Goal: Task Accomplishment & Management: Complete application form

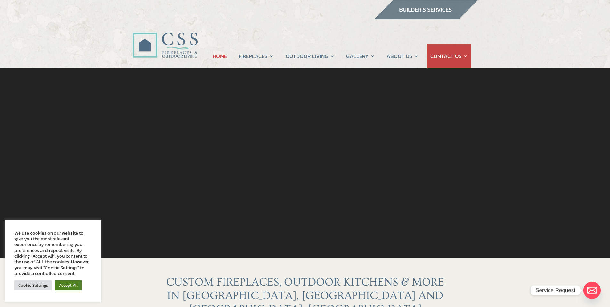
click at [62, 285] on link "Accept All" at bounding box center [68, 285] width 27 height 10
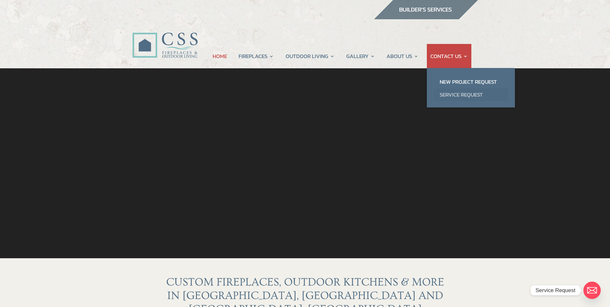
click at [451, 92] on link "Service Request" at bounding box center [471, 94] width 75 height 13
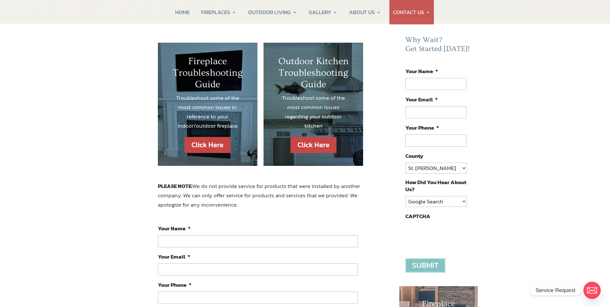
scroll to position [64, 0]
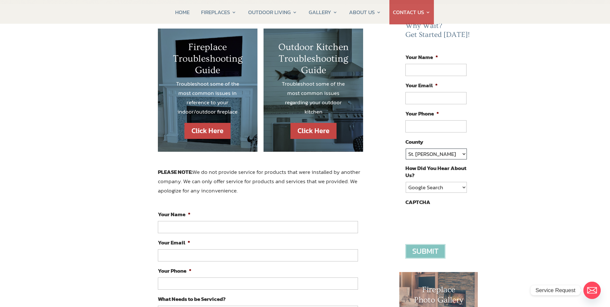
click at [461, 154] on select "St. Johns Clay Volusia Flagler Duval Nassau Other" at bounding box center [436, 153] width 61 height 11
select select "Flagler"
click at [406, 148] on select "St. Johns Clay Volusia Flagler Duval Nassau Other" at bounding box center [436, 153] width 61 height 11
click at [95, 154] on div "Fireplace Troubleshooting Guide Troubleshoot some of the most common issues in …" at bounding box center [305, 298] width 610 height 589
click at [190, 226] on input "Your Name *" at bounding box center [258, 227] width 201 height 12
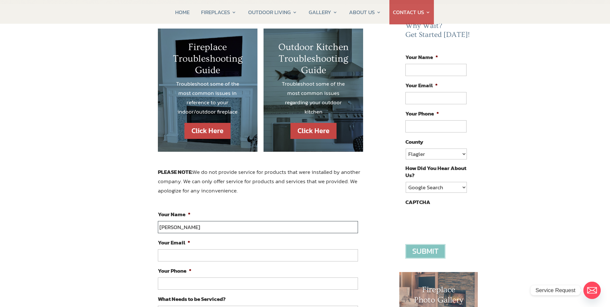
type input "Michael"
click at [181, 253] on input "Your Email *" at bounding box center [258, 255] width 201 height 12
type input "mjudvari@gmail.com"
click at [171, 284] on input "(___) ___-____" at bounding box center [258, 283] width 201 height 12
type input "(407) 252-8996"
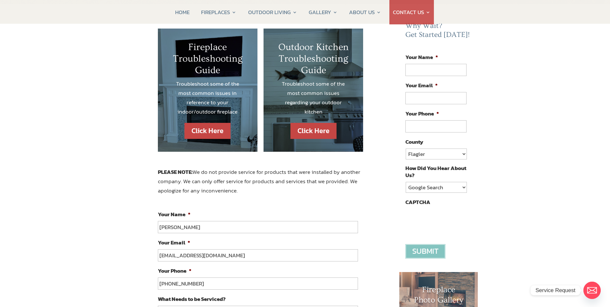
type input "(___) ___-____"
click at [86, 232] on div "Fireplace Troubleshooting Guide Troubleshoot some of the most common issues in …" at bounding box center [305, 298] width 610 height 589
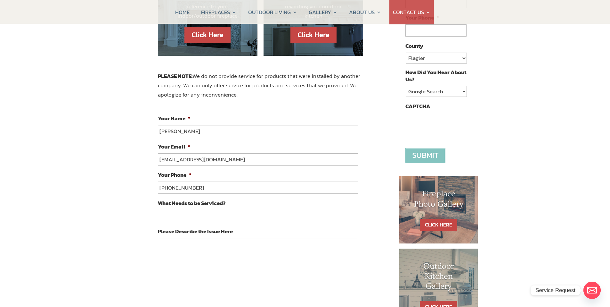
scroll to position [160, 0]
click at [266, 215] on input "What Needs to be Serviced?" at bounding box center [258, 215] width 201 height 12
type input "Gas Fireplace - Indoor"
click at [224, 249] on textarea "Please Describe the Issue Here" at bounding box center [258, 288] width 201 height 103
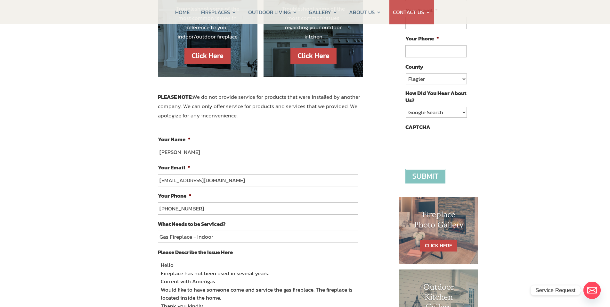
scroll to position [64, 0]
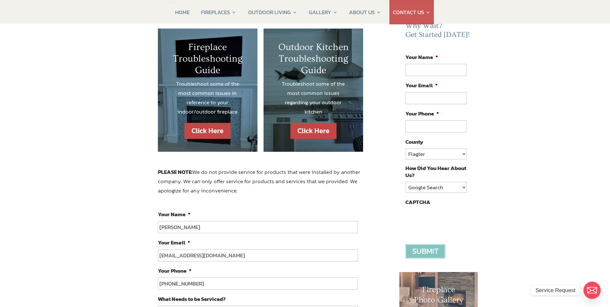
type textarea "Hello Fireplace has not been used in several years. Current with Amerigas Would…"
click at [440, 71] on input "Your Name *" at bounding box center [436, 70] width 61 height 12
click at [79, 142] on div "Fireplace Troubleshooting Guide Troubleshoot some of the most common issues in …" at bounding box center [305, 298] width 610 height 589
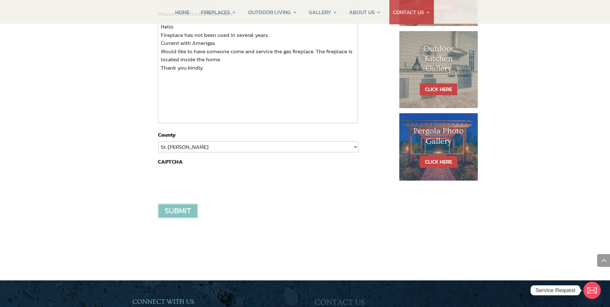
scroll to position [385, 0]
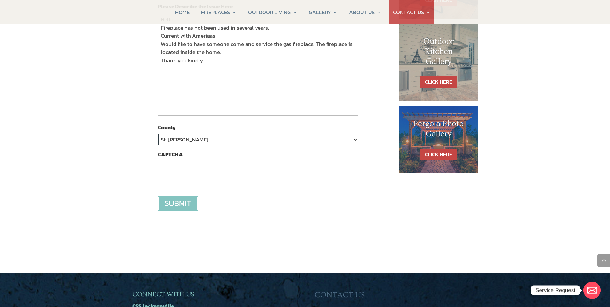
click at [212, 138] on select "St. Johns Clay Volusia Flagler Duval Nassau Other" at bounding box center [258, 139] width 201 height 11
select select "Flagler"
click at [158, 134] on select "St. Johns Clay Volusia Flagler Duval Nassau Other" at bounding box center [258, 139] width 201 height 11
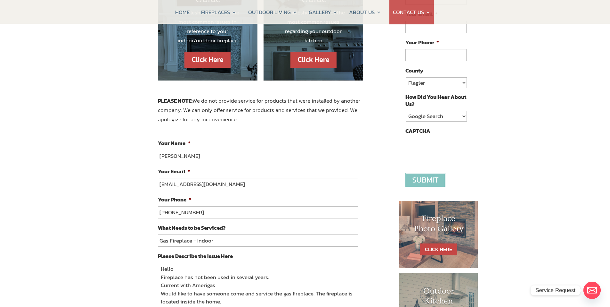
scroll to position [192, 0]
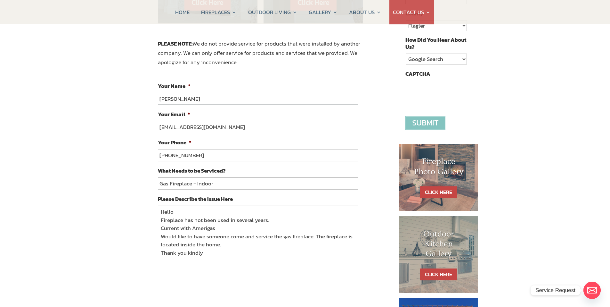
click at [191, 98] on input "Michael" at bounding box center [258, 99] width 201 height 12
type input "Michael Udvari"
click at [96, 119] on div "Fireplace Troubleshooting Guide Troubleshoot some of the most common issues in …" at bounding box center [305, 170] width 610 height 589
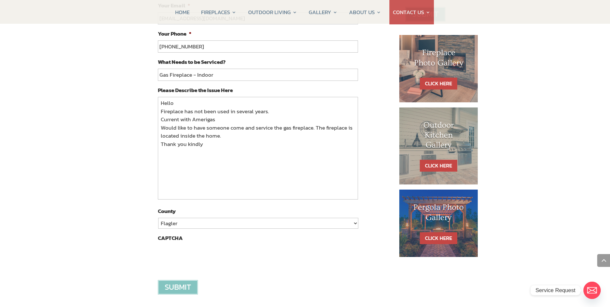
scroll to position [320, 0]
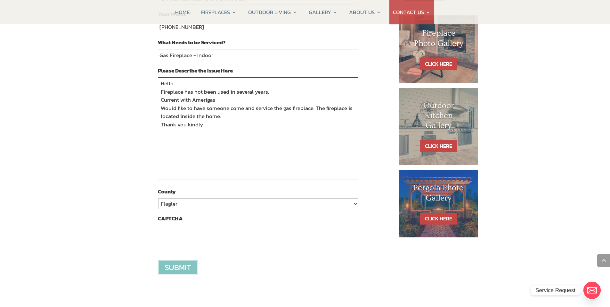
click at [179, 99] on textarea "Hello Fireplace has not been used in several years. Current with Amerigas Would…" at bounding box center [258, 128] width 201 height 103
click at [221, 100] on textarea "Hello Fireplace has not been used in several years. Current with Amerigas Would…" at bounding box center [258, 128] width 201 height 103
click at [176, 267] on input "image" at bounding box center [178, 267] width 40 height 14
